Goal: Task Accomplishment & Management: Use online tool/utility

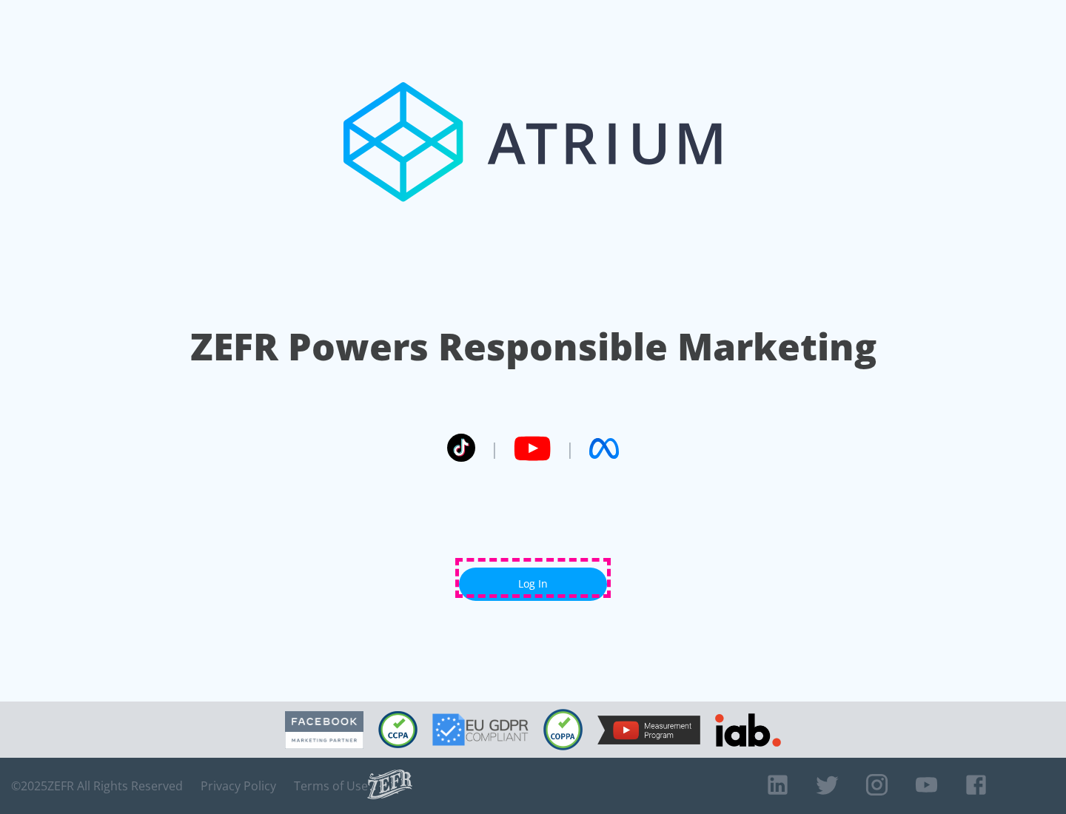
click at [533, 578] on link "Log In" at bounding box center [533, 584] width 148 height 33
